Goal: Browse casually: Explore the website without a specific task or goal

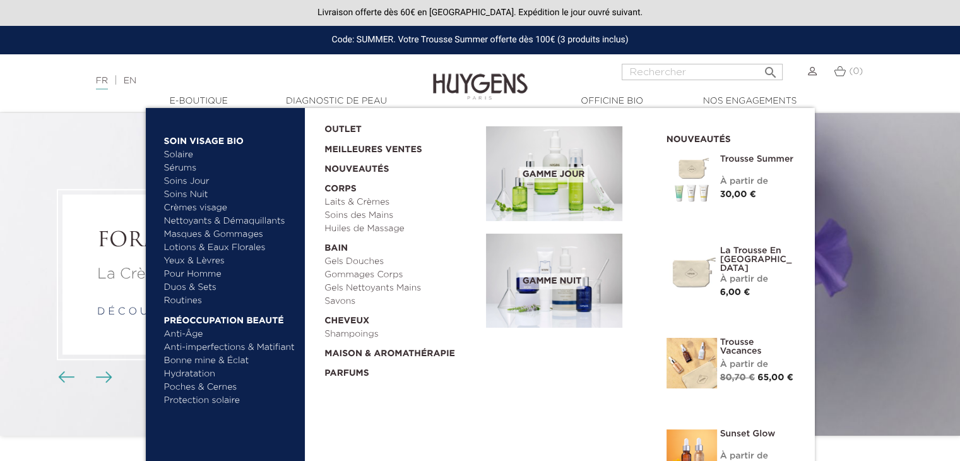
click at [194, 220] on link "Nettoyants & Démaquillants" at bounding box center [230, 221] width 132 height 13
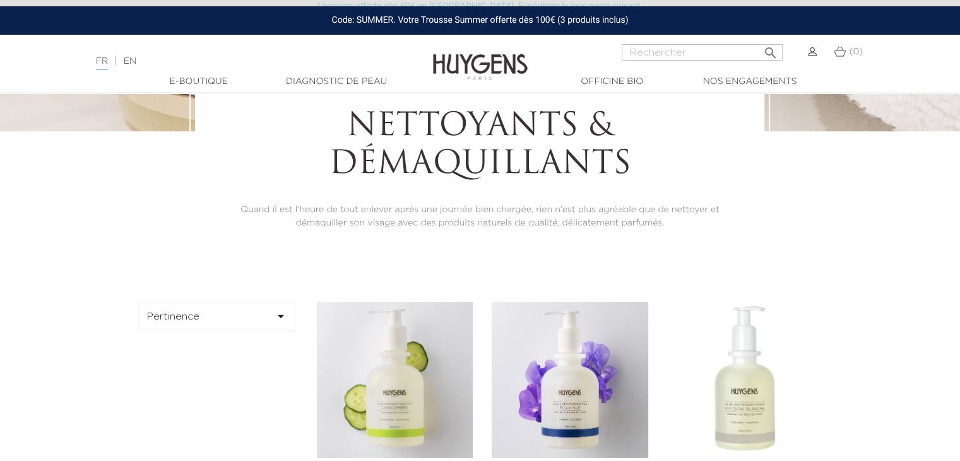
scroll to position [217, 0]
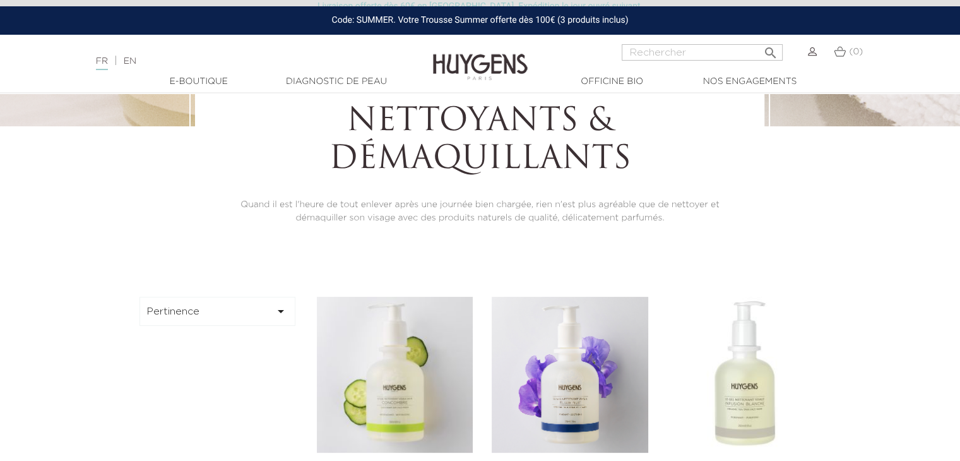
click at [280, 309] on icon "" at bounding box center [280, 311] width 15 height 15
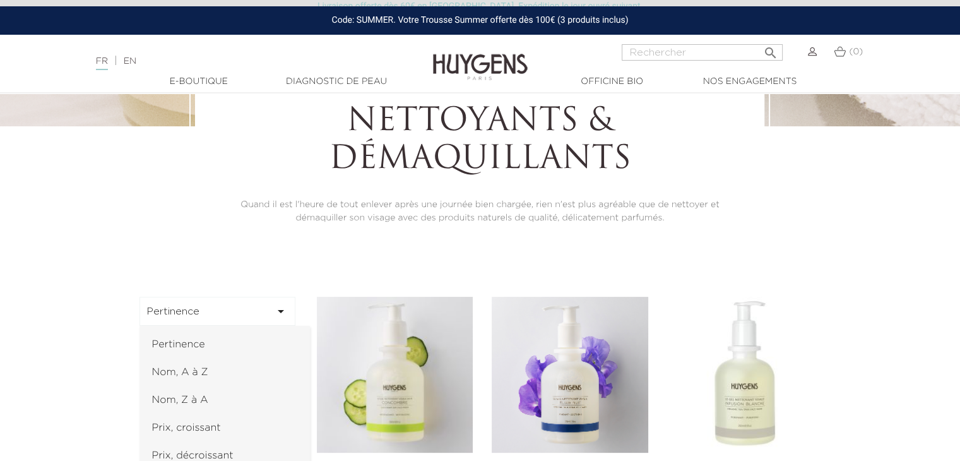
click at [210, 426] on link "Prix, croissant" at bounding box center [225, 428] width 170 height 28
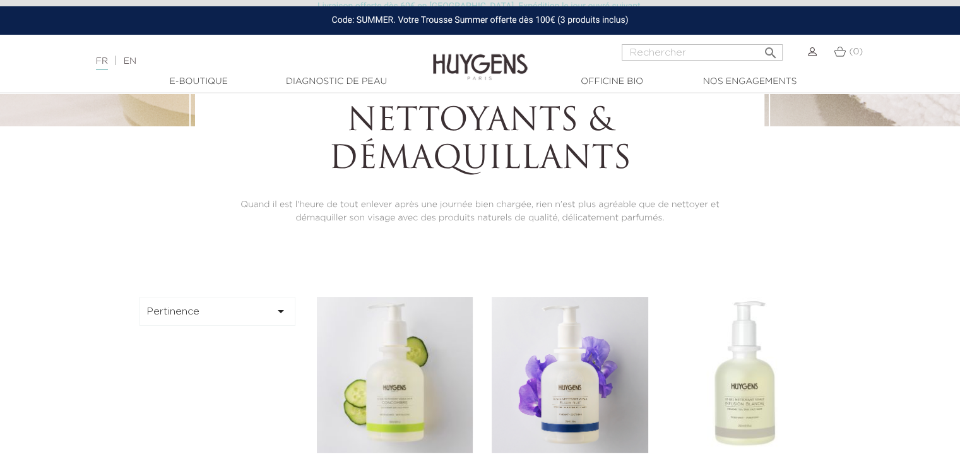
click at [278, 321] on button "Pertinence " at bounding box center [218, 311] width 157 height 29
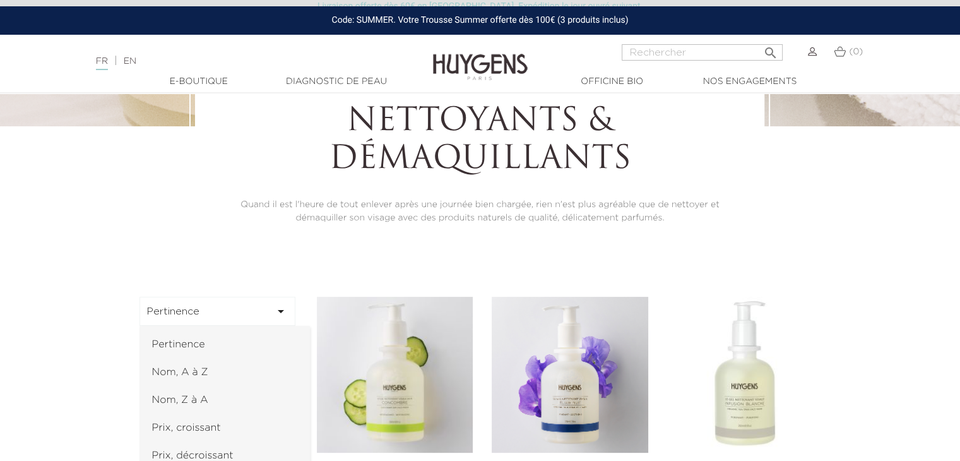
click at [200, 419] on link "Prix, croissant" at bounding box center [225, 428] width 170 height 28
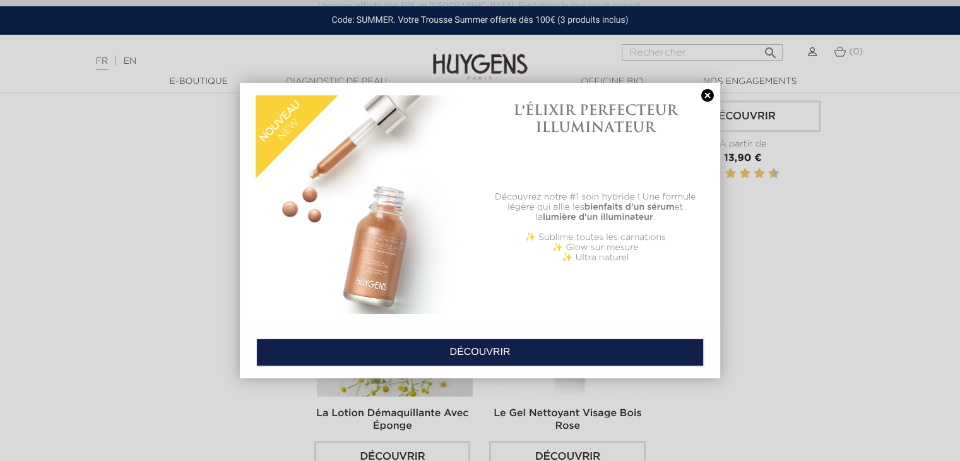
scroll to position [611, 0]
click at [702, 94] on link at bounding box center [708, 95] width 18 height 13
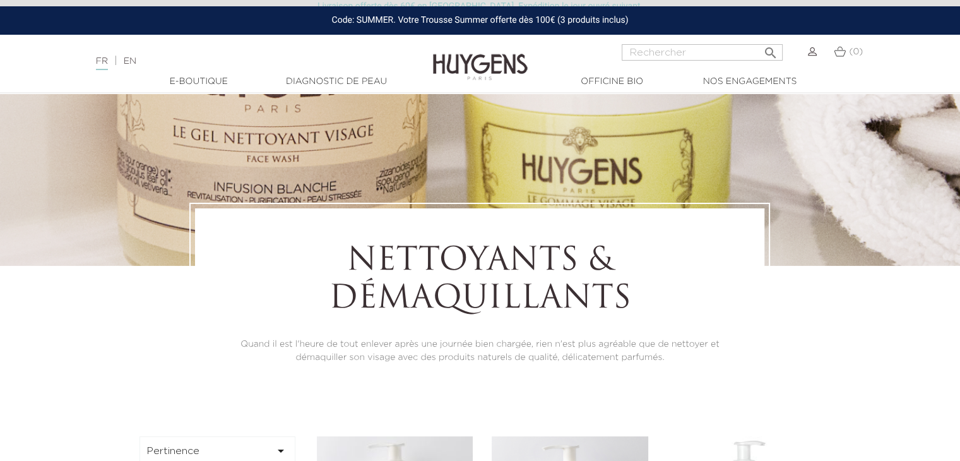
scroll to position [0, 0]
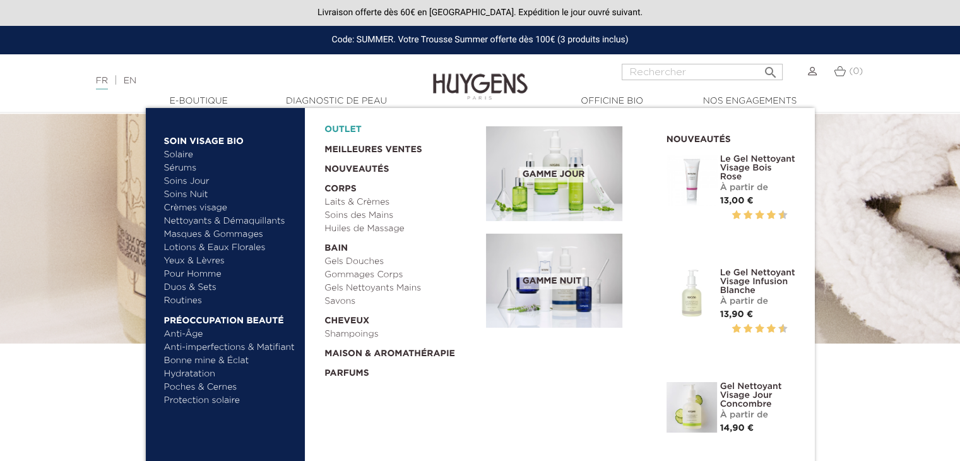
click at [359, 128] on link "OUTLET" at bounding box center [395, 127] width 141 height 20
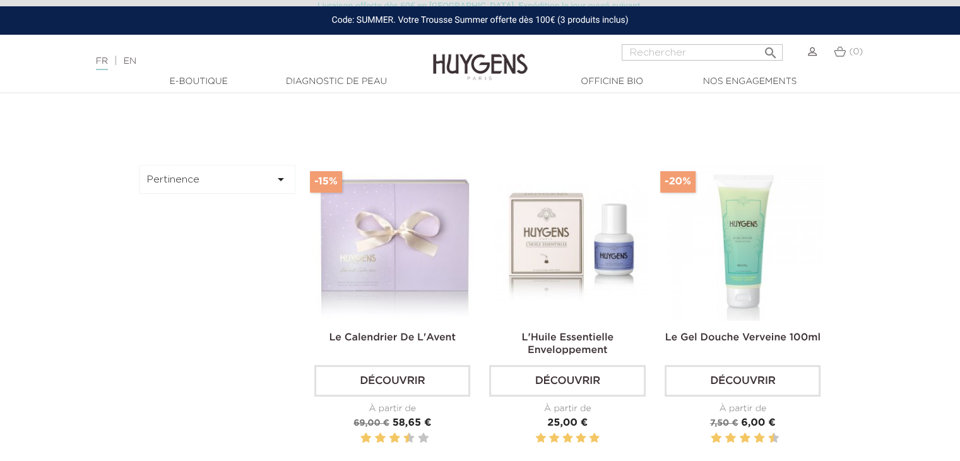
scroll to position [306, 0]
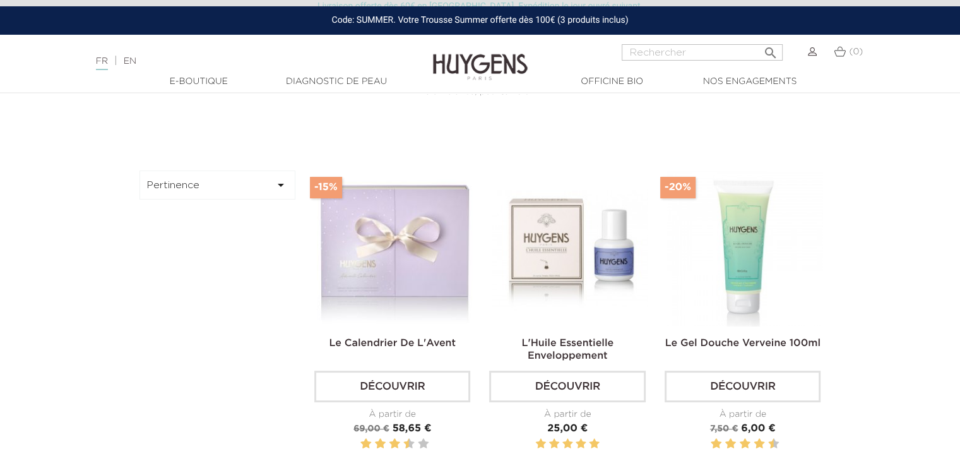
click at [270, 182] on button "Pertinence " at bounding box center [218, 184] width 157 height 29
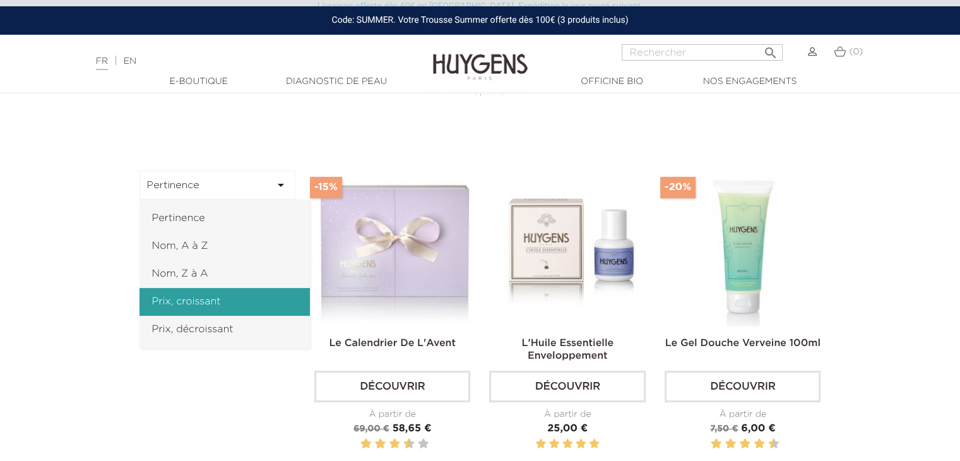
click at [190, 295] on link "Prix, croissant" at bounding box center [225, 302] width 170 height 28
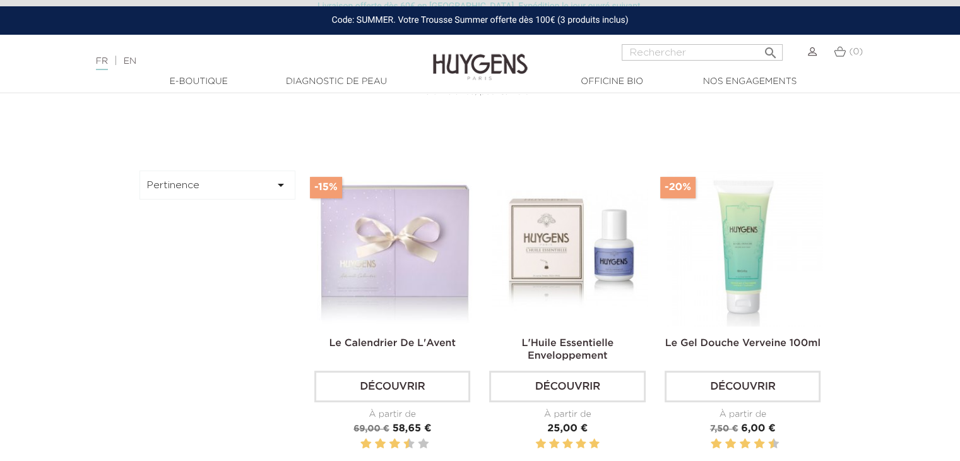
click at [283, 175] on button "Pertinence " at bounding box center [218, 184] width 157 height 29
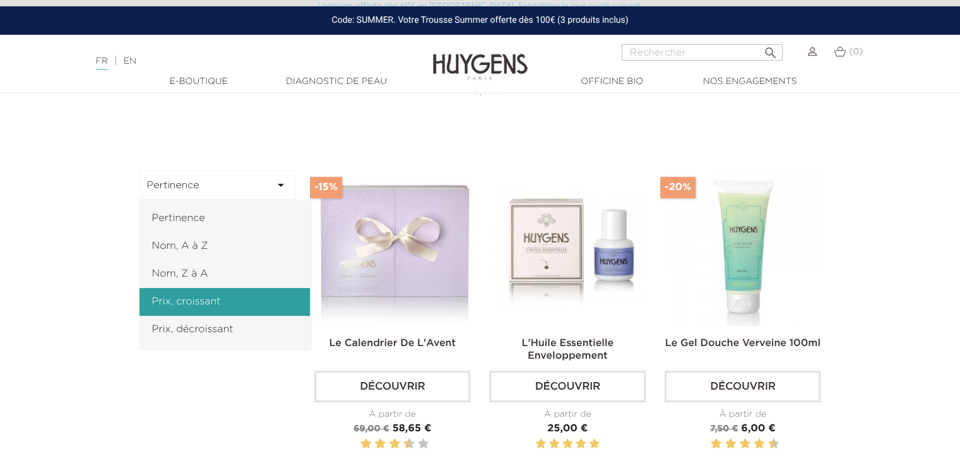
click at [215, 290] on link "Prix, croissant" at bounding box center [225, 302] width 170 height 28
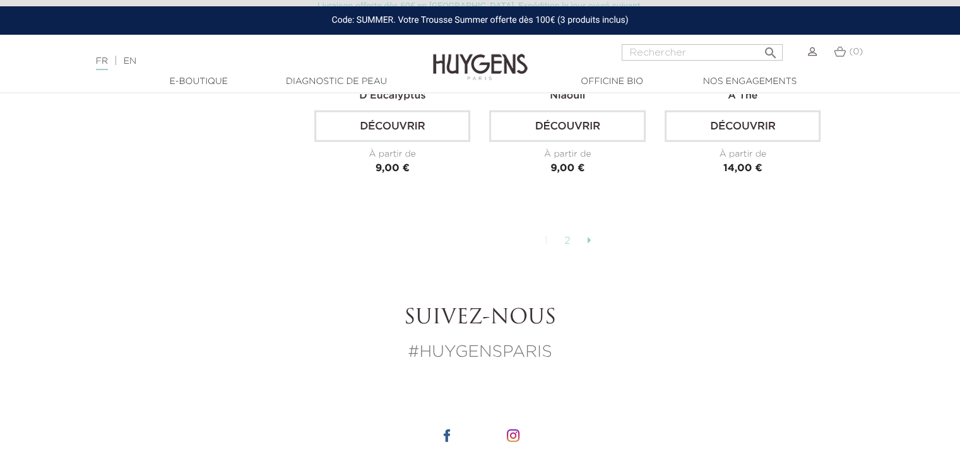
scroll to position [3157, 0]
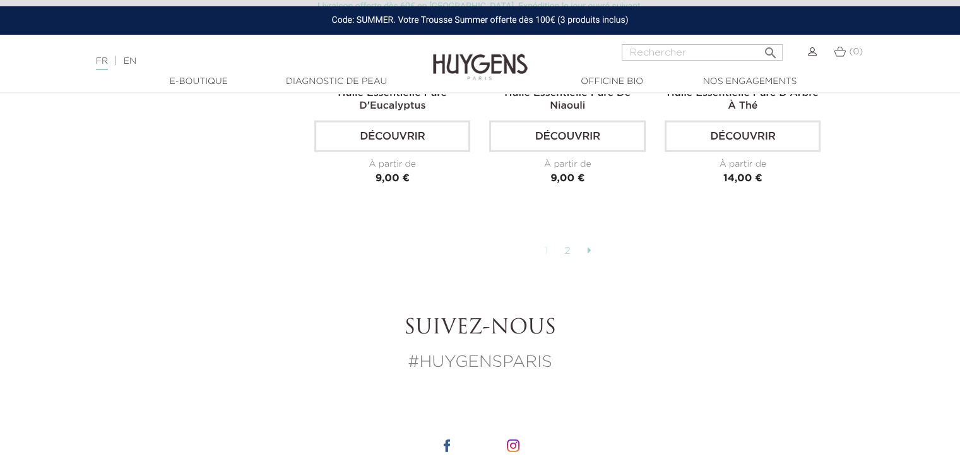
click at [569, 250] on link "2" at bounding box center [568, 251] width 20 height 21
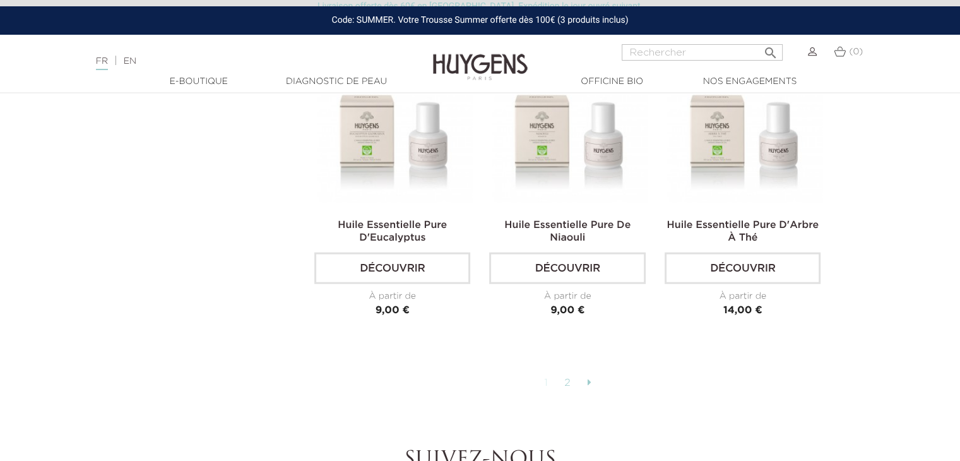
scroll to position [3030, 0]
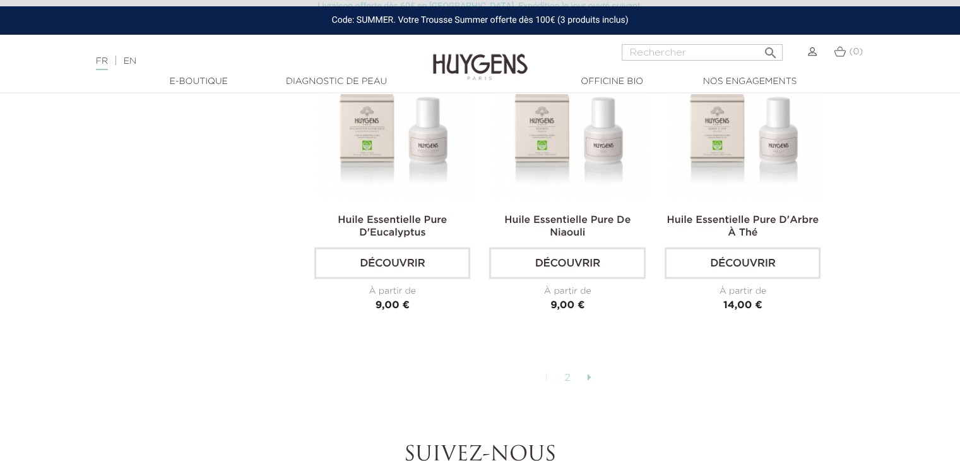
click at [568, 373] on link "2" at bounding box center [568, 377] width 20 height 21
click at [589, 372] on icon at bounding box center [589, 377] width 4 height 10
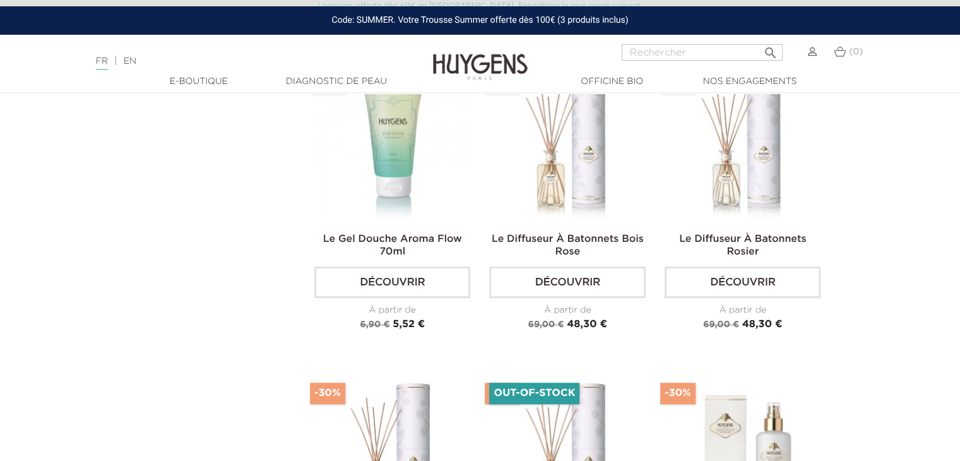
scroll to position [0, 0]
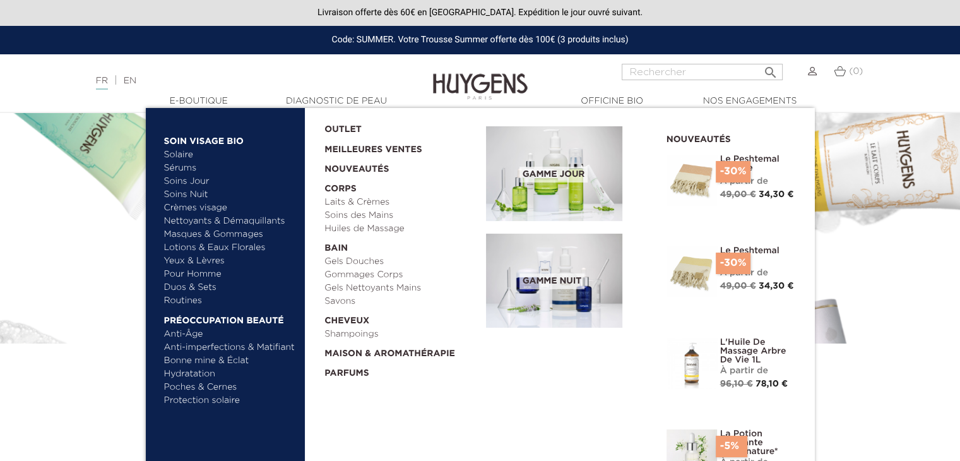
click at [189, 222] on link "Nettoyants & Démaquillants" at bounding box center [230, 221] width 132 height 13
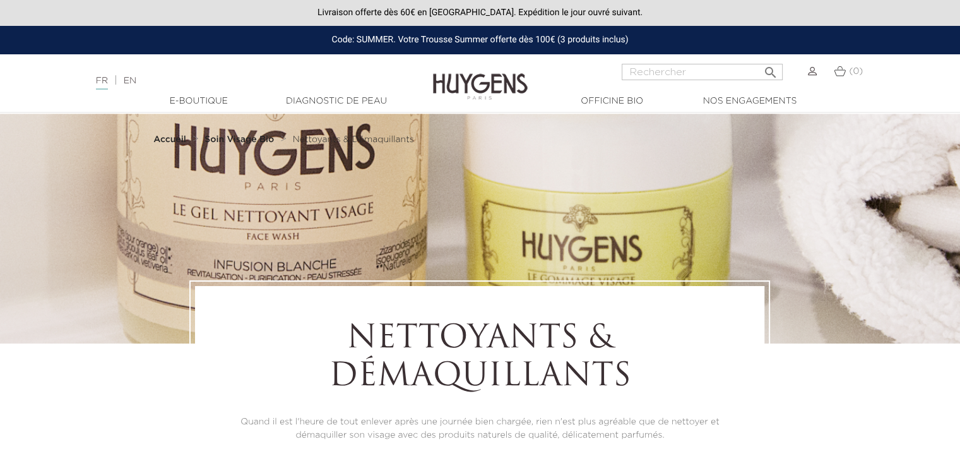
drag, startPoint x: 967, startPoint y: 69, endPoint x: 969, endPoint y: -53, distance: 121.9
click at [960, 0] on html "Livraison offerte dès 60€ en France. Expédition le jour ouvré suivant. Code: SU…" at bounding box center [480, 230] width 960 height 461
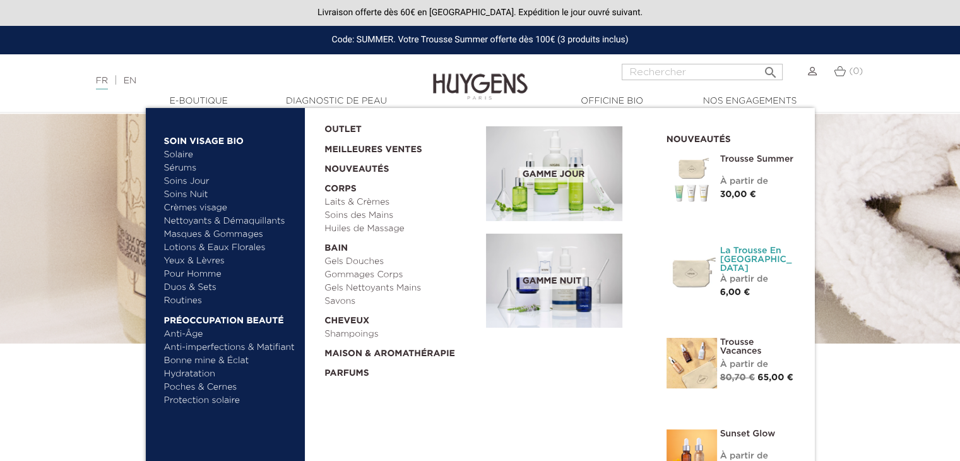
click at [735, 253] on link "La Trousse en [GEOGRAPHIC_DATA]" at bounding box center [758, 259] width 76 height 27
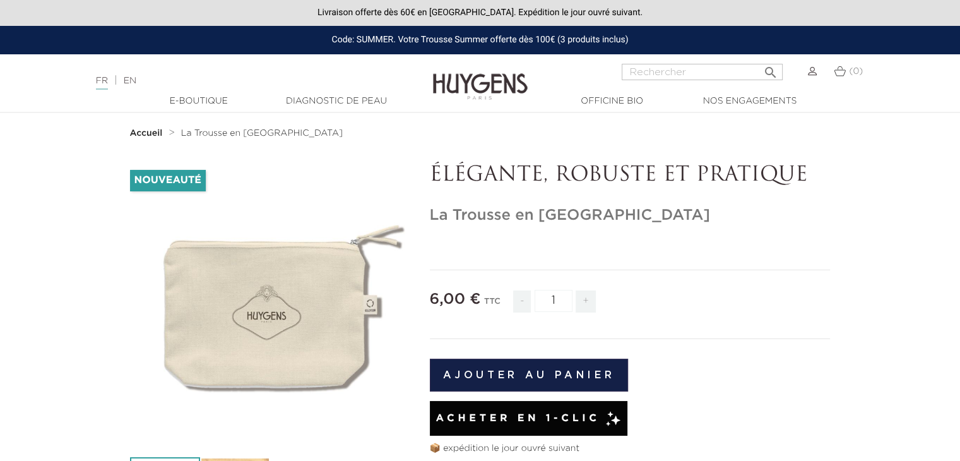
drag, startPoint x: 963, startPoint y: 49, endPoint x: 944, endPoint y: 23, distance: 31.6
click at [960, 15] on html "Livraison offerte dès 60€ en France. Expédition le jour ouvré suivant. Code: SU…" at bounding box center [480, 230] width 960 height 461
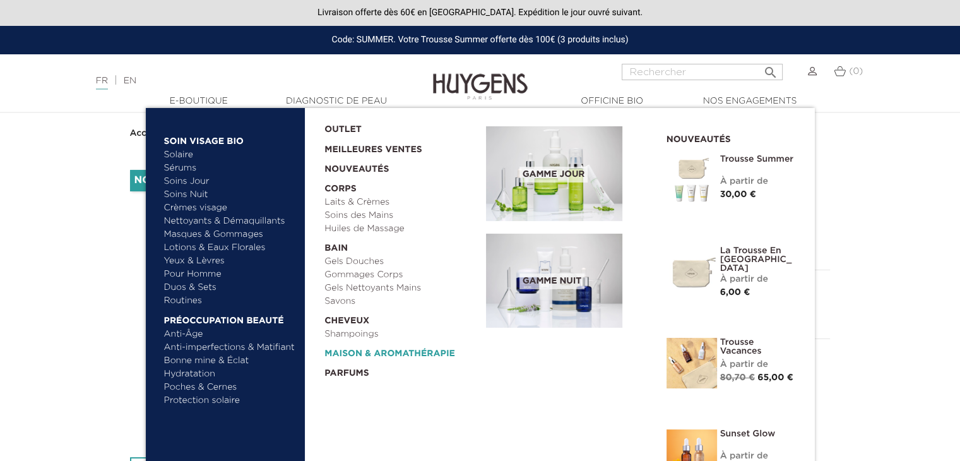
click at [364, 352] on link "  Maison & Aromathérapie" at bounding box center [401, 351] width 153 height 20
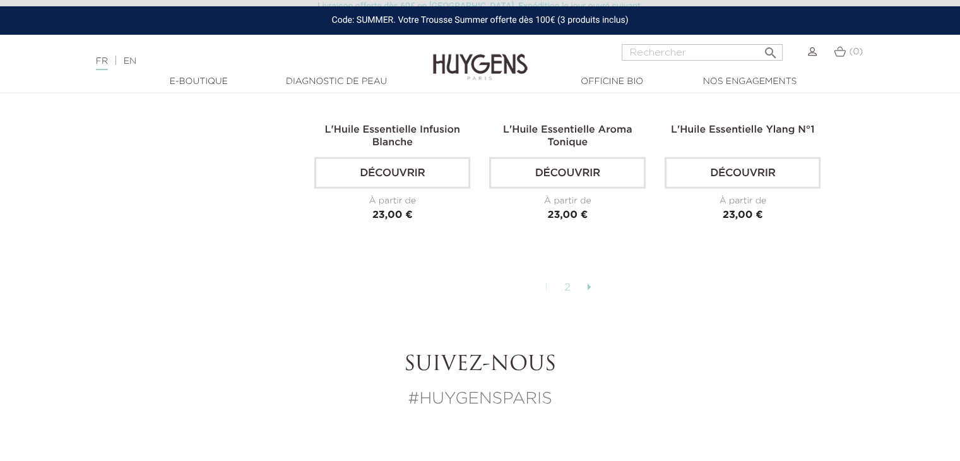
scroll to position [3195, 0]
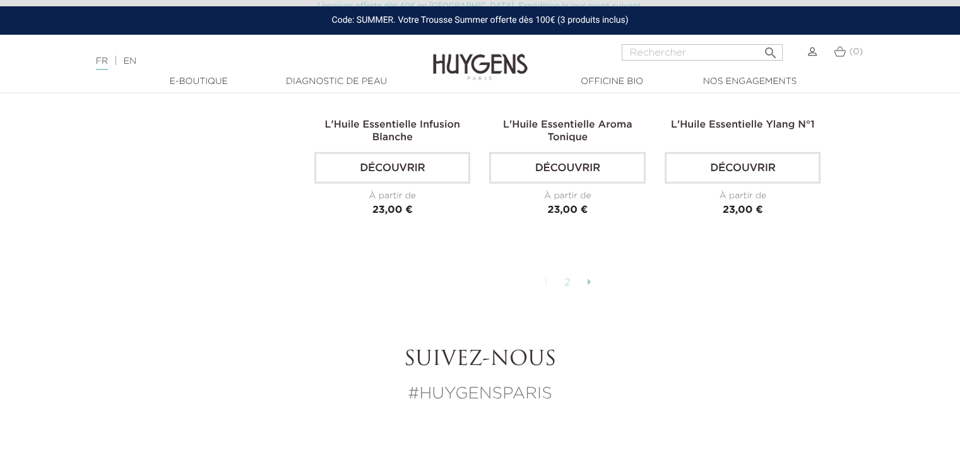
click at [567, 276] on link "2" at bounding box center [568, 282] width 20 height 21
click at [591, 278] on icon at bounding box center [589, 282] width 4 height 10
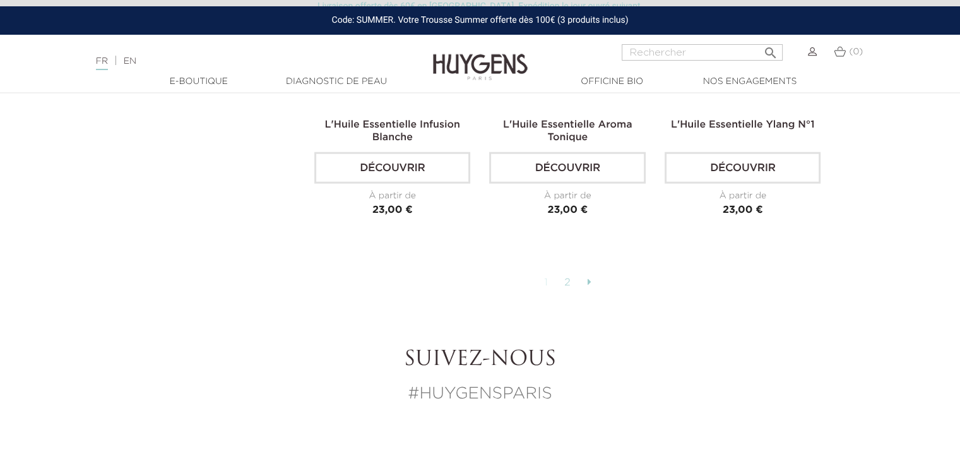
drag, startPoint x: 591, startPoint y: 278, endPoint x: 416, endPoint y: 6, distance: 323.5
click at [588, 278] on icon at bounding box center [589, 282] width 4 height 10
